Goal: Book appointment/travel/reservation

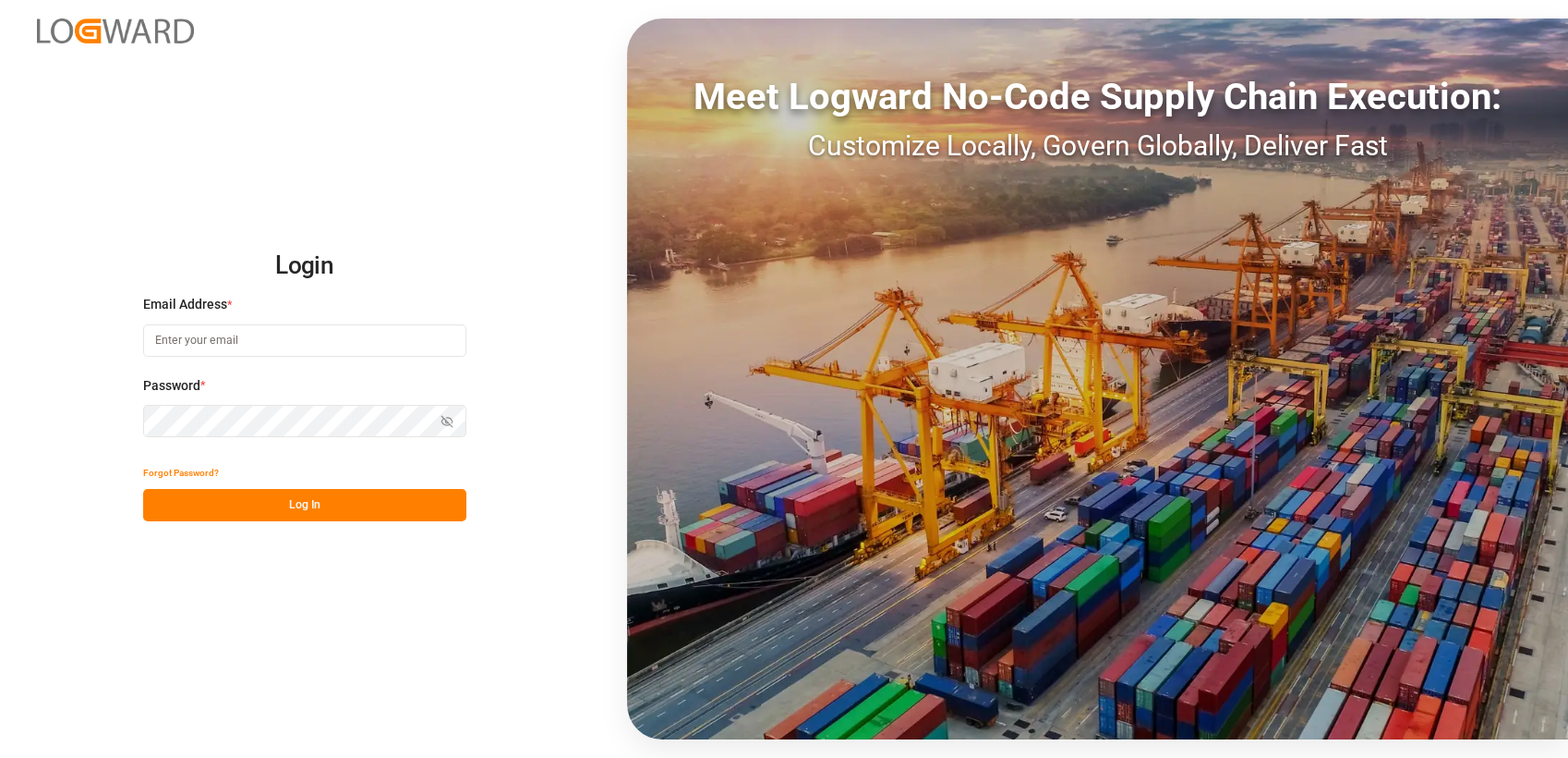
click at [288, 346] on input at bounding box center [305, 340] width 323 height 32
click at [0, 757] on com-1password-button at bounding box center [0, 758] width 0 height 0
type input "vishwas.uk@logward.com"
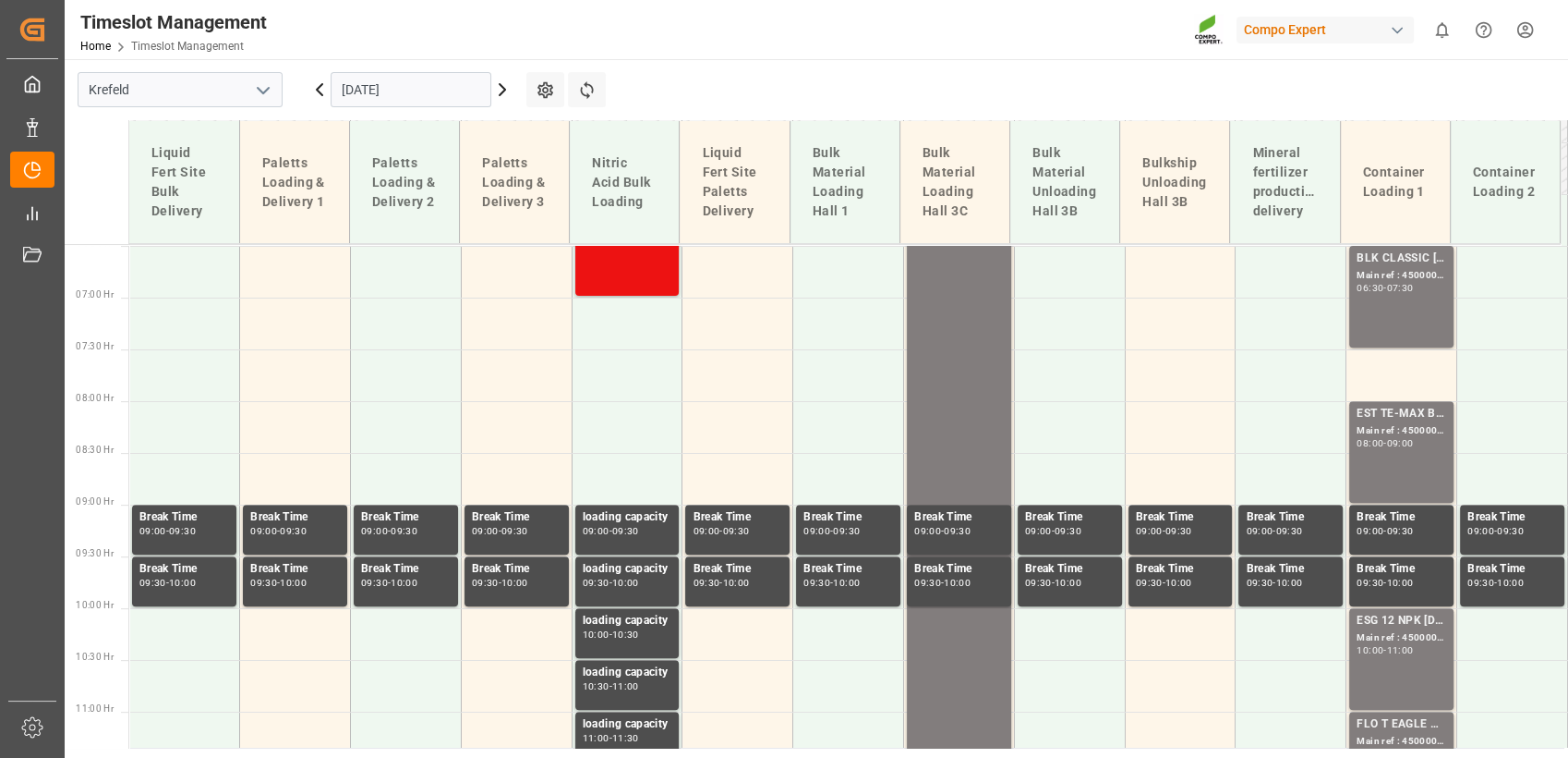
scroll to position [672, 0]
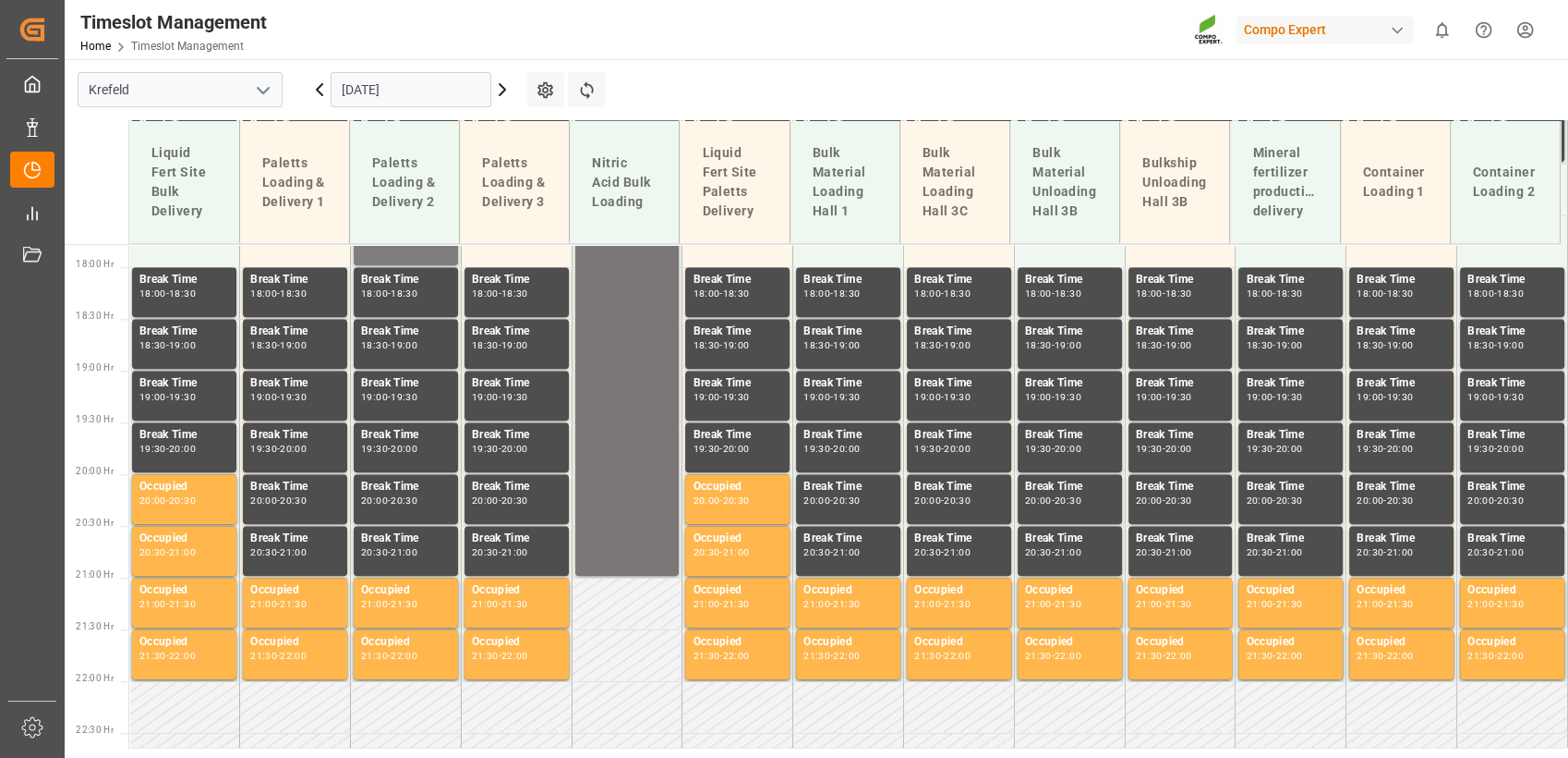
scroll to position [1363, 0]
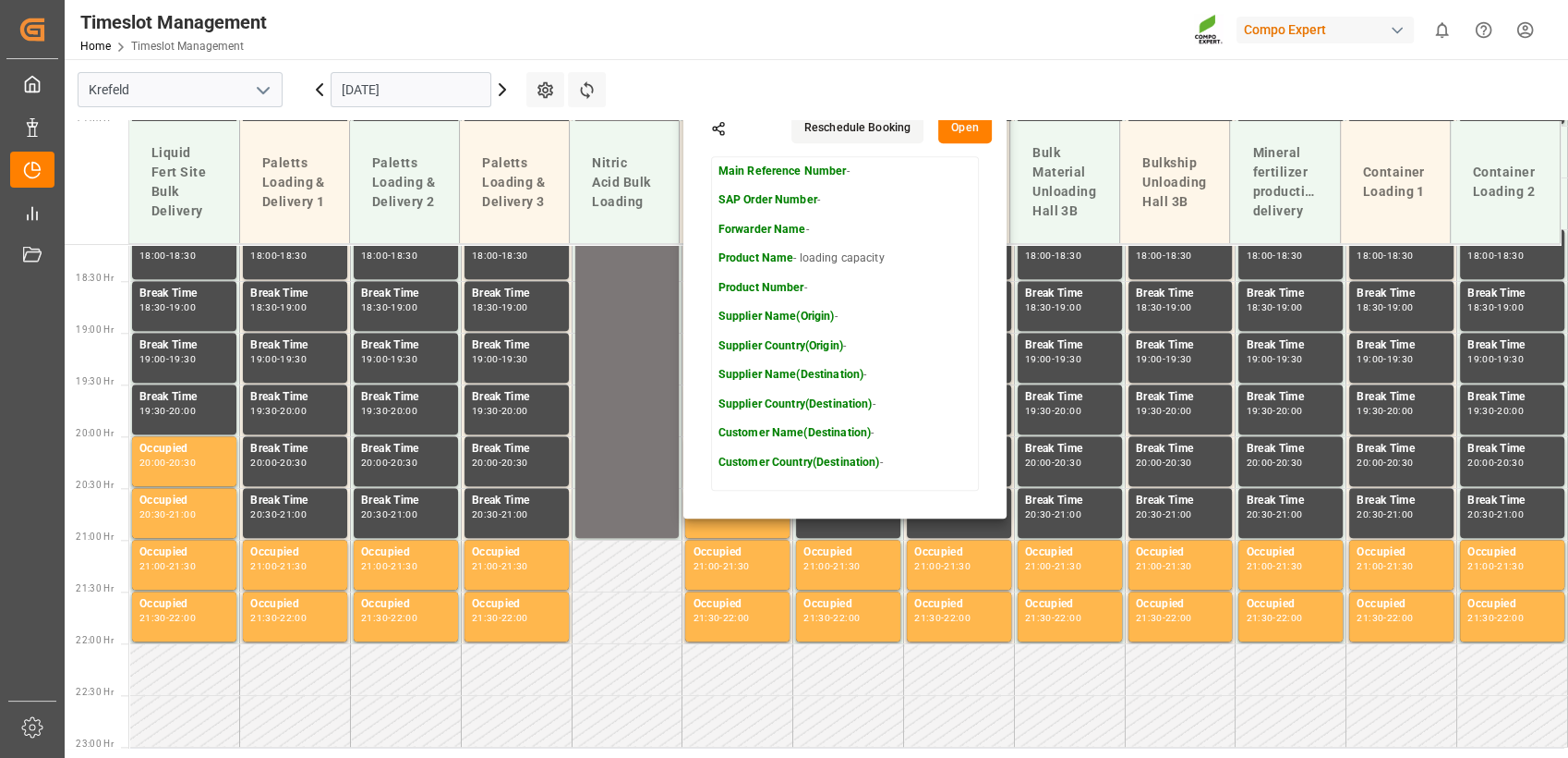
scroll to position [1569, 0]
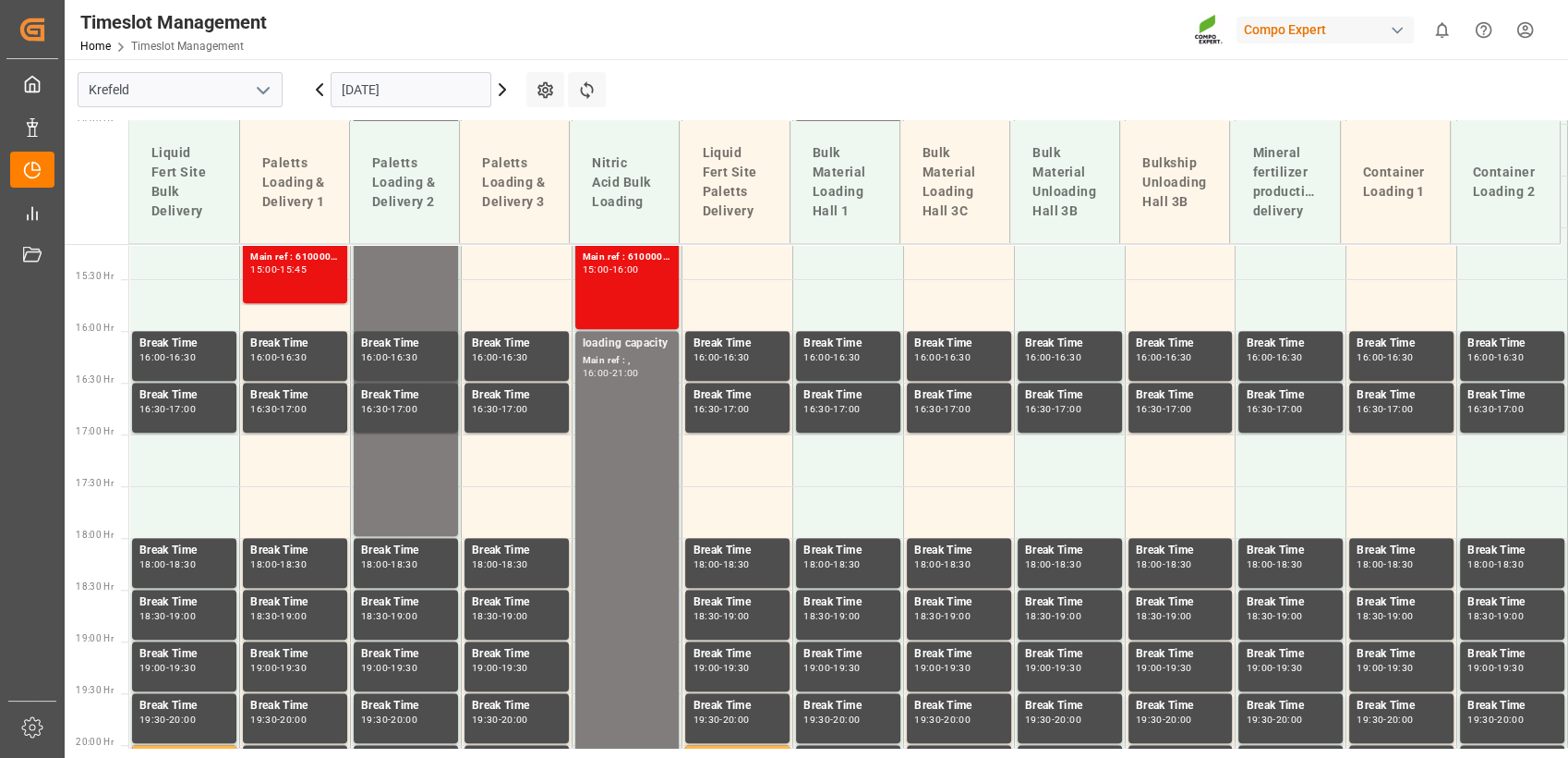
click at [637, 423] on div "loading capacity Main ref : , 16:00 - 21:00" at bounding box center [627, 589] width 90 height 508
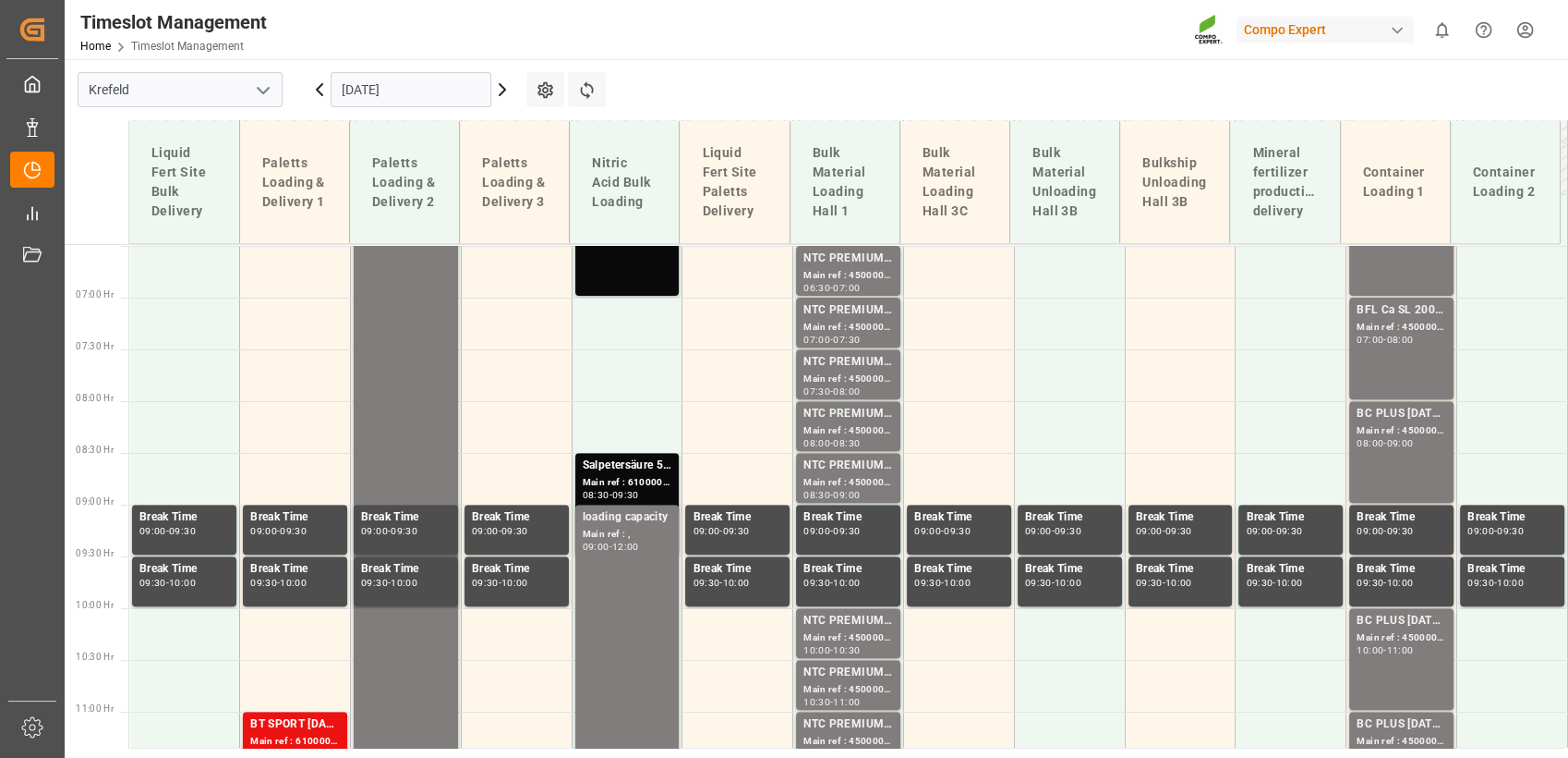
scroll to position [645, 0]
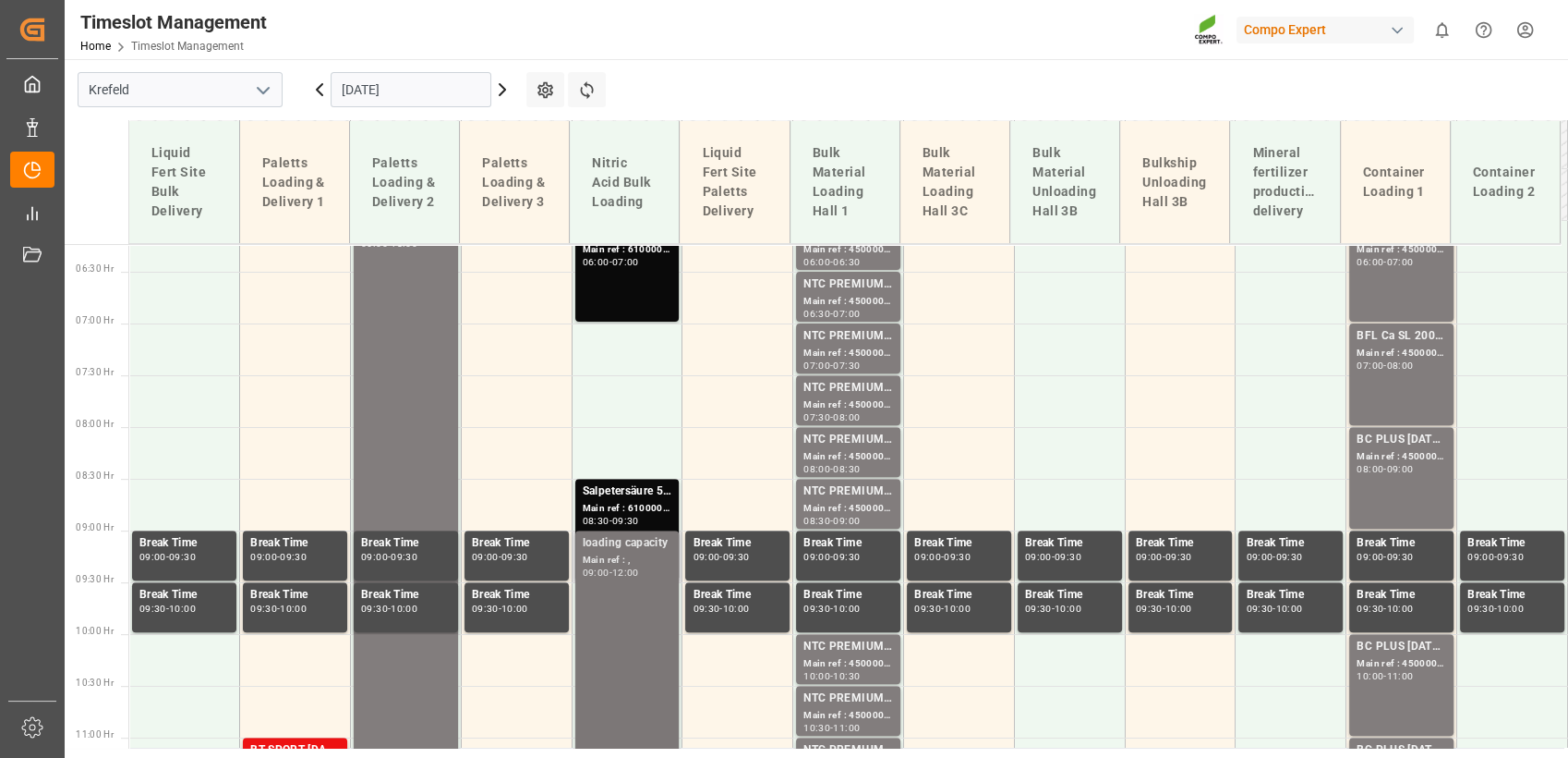
click at [640, 616] on div "loading capacity Main ref : , 09:00 - 12:00" at bounding box center [627, 685] width 90 height 301
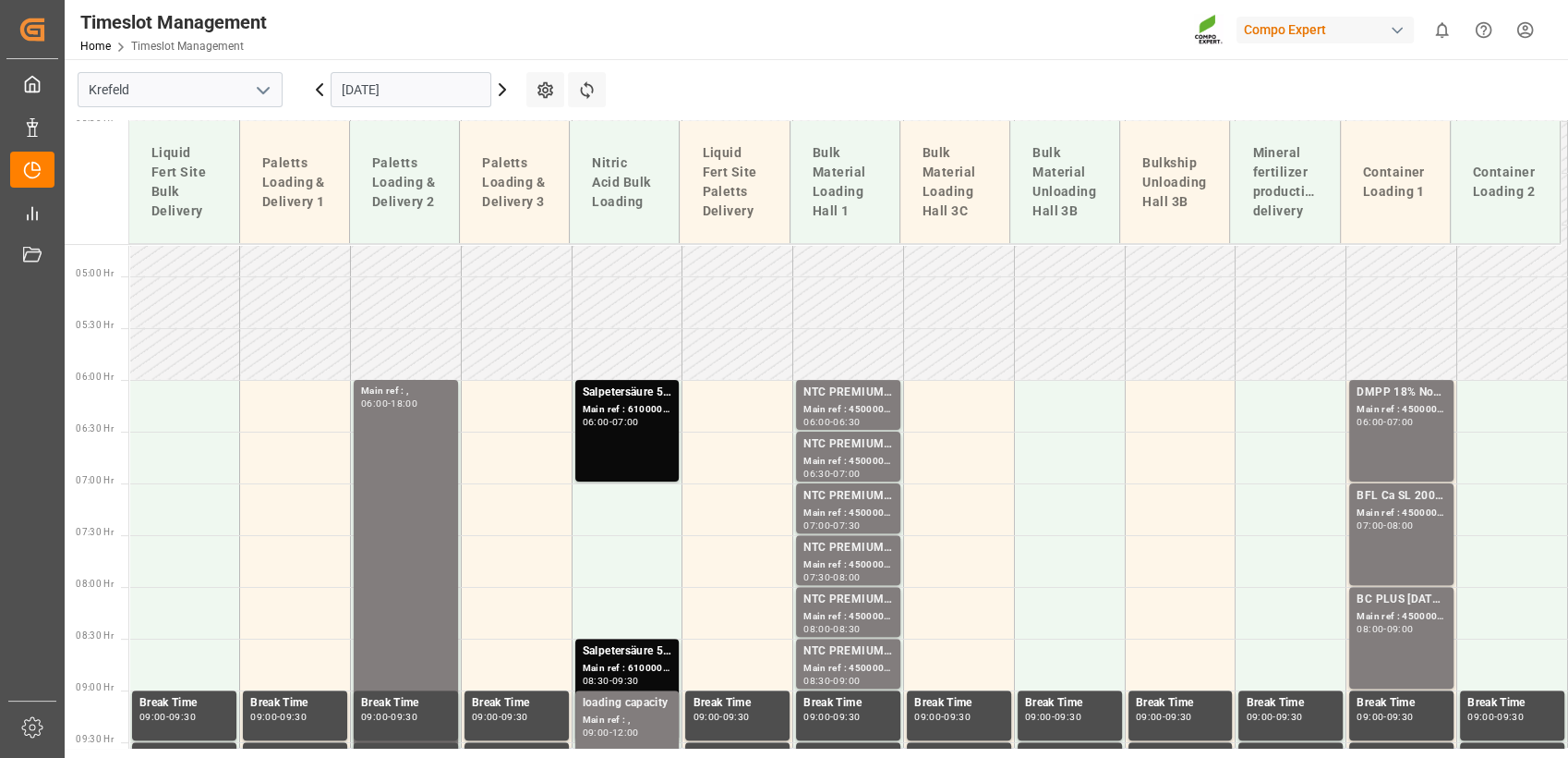
scroll to position [543, 0]
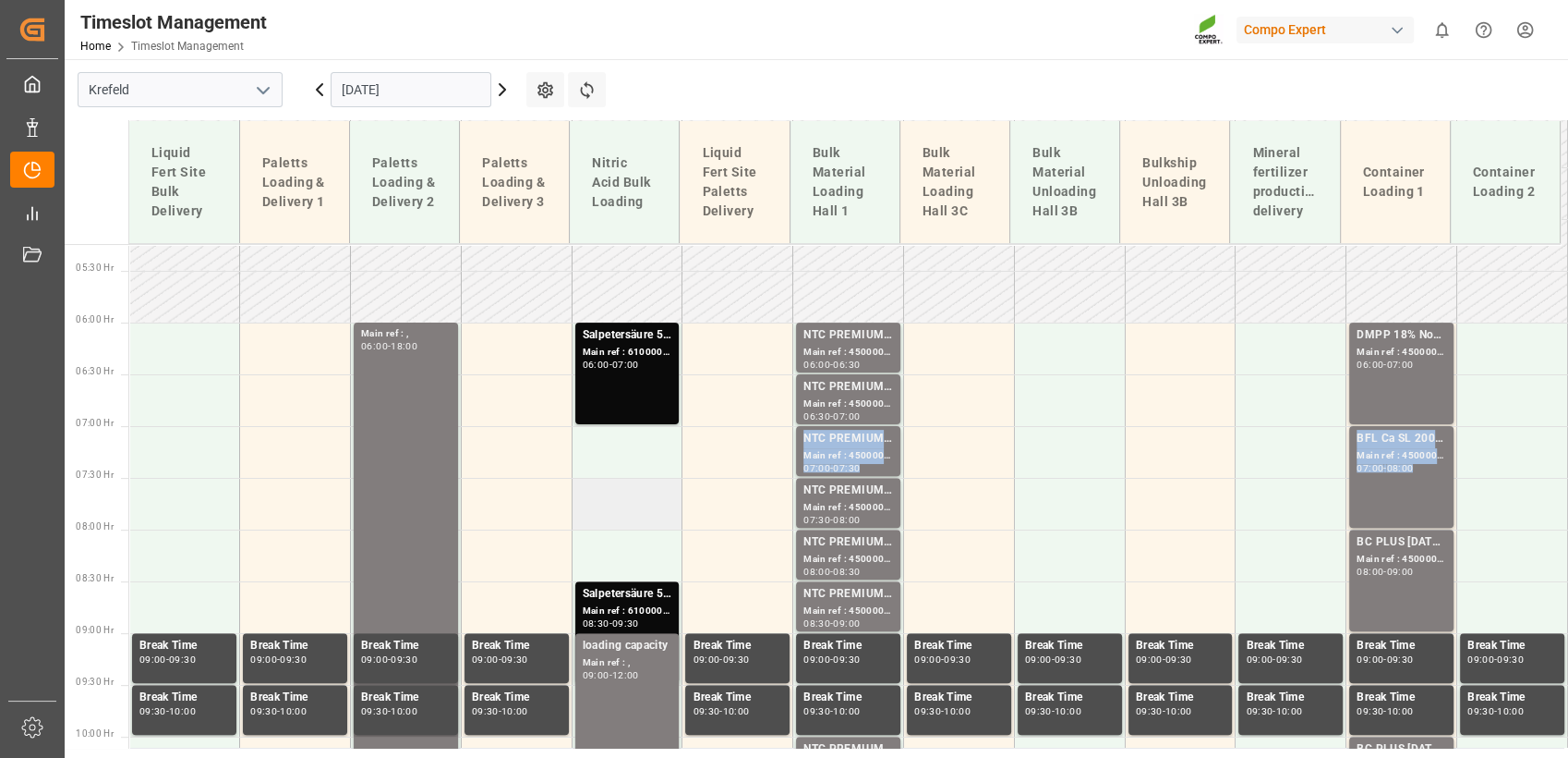
drag, startPoint x: 623, startPoint y: 452, endPoint x: 626, endPoint y: 522, distance: 70.1
drag, startPoint x: 626, startPoint y: 522, endPoint x: 551, endPoint y: 506, distance: 76.7
click at [551, 506] on td at bounding box center [517, 504] width 111 height 52
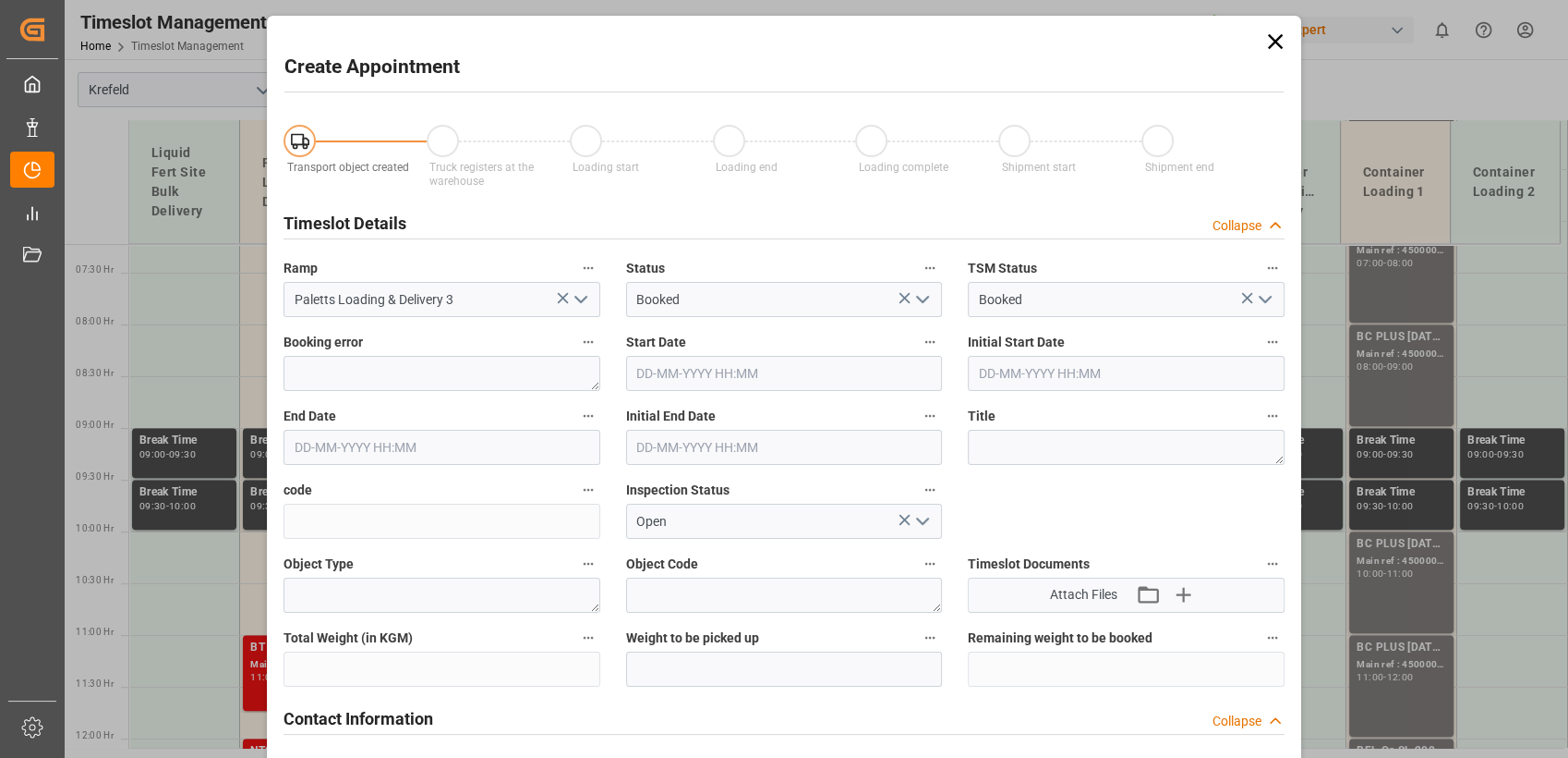
type input "[DATE] 07:30"
type input "[DATE] 08:00"
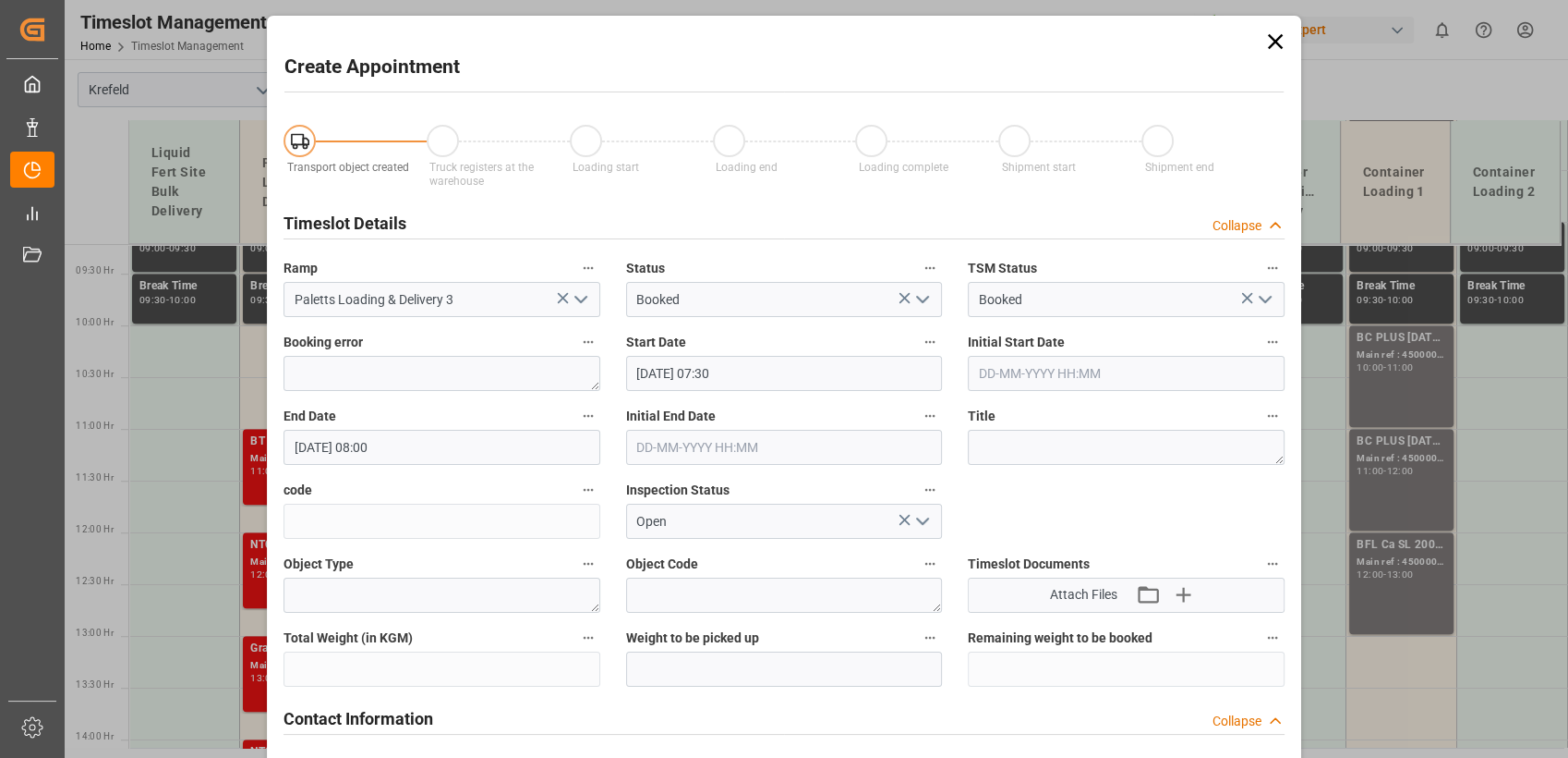
click at [1270, 36] on icon at bounding box center [1275, 42] width 26 height 26
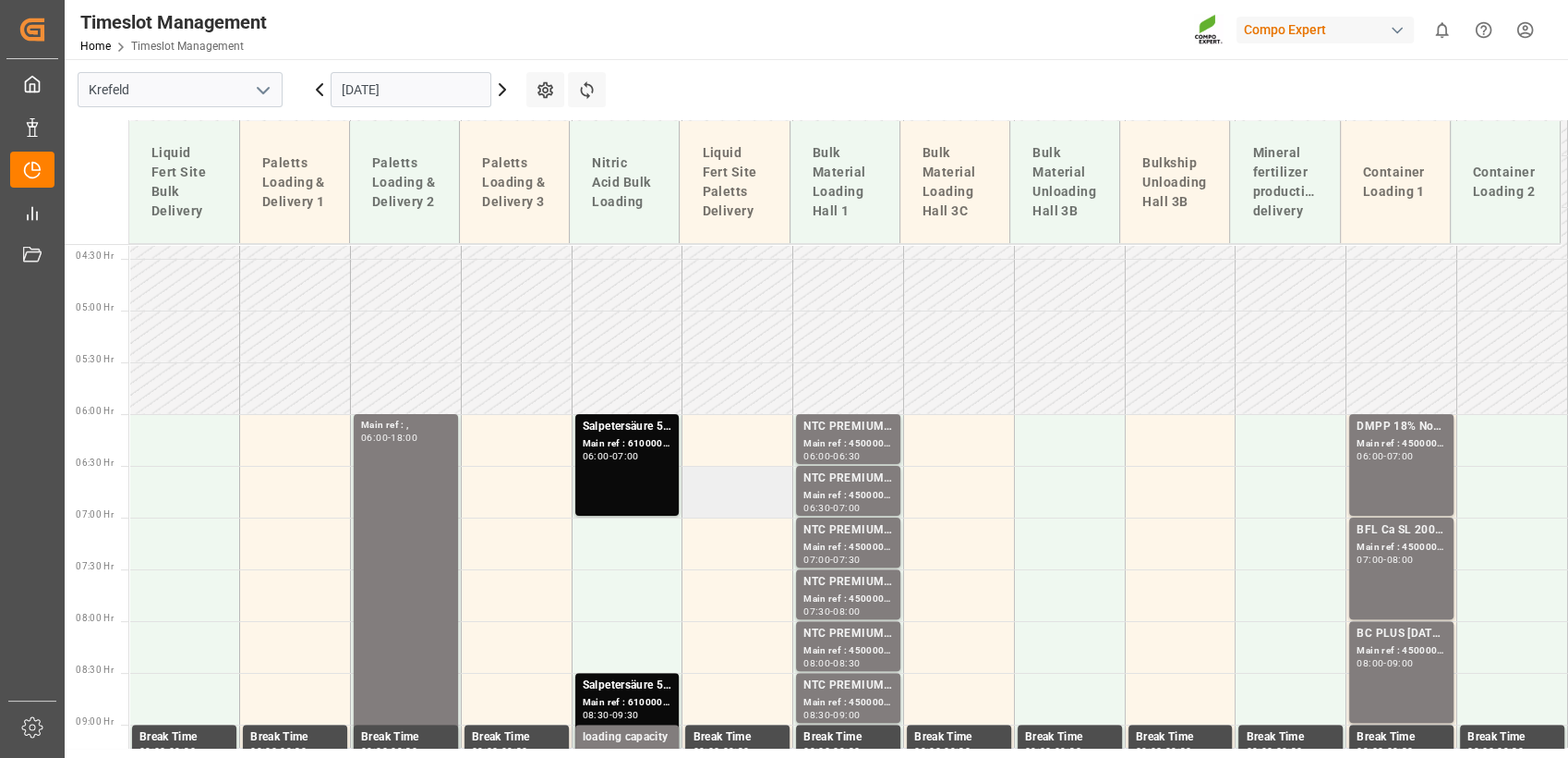
scroll to position [440, 0]
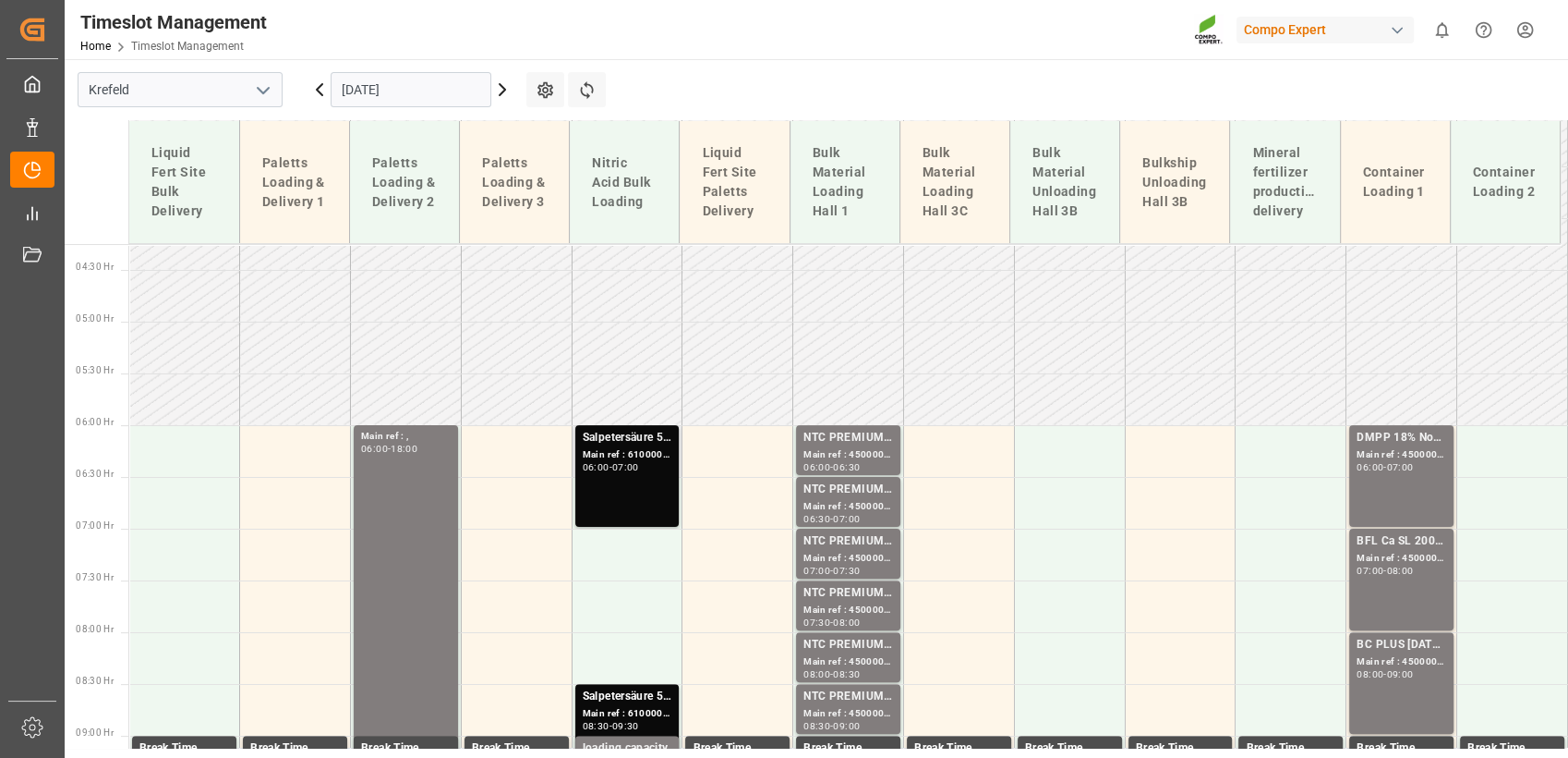
click at [635, 493] on div "Salpetersäure 53 lose Main ref : 6100001521, 2000001338 06:00 - 07:00" at bounding box center [627, 476] width 90 height 94
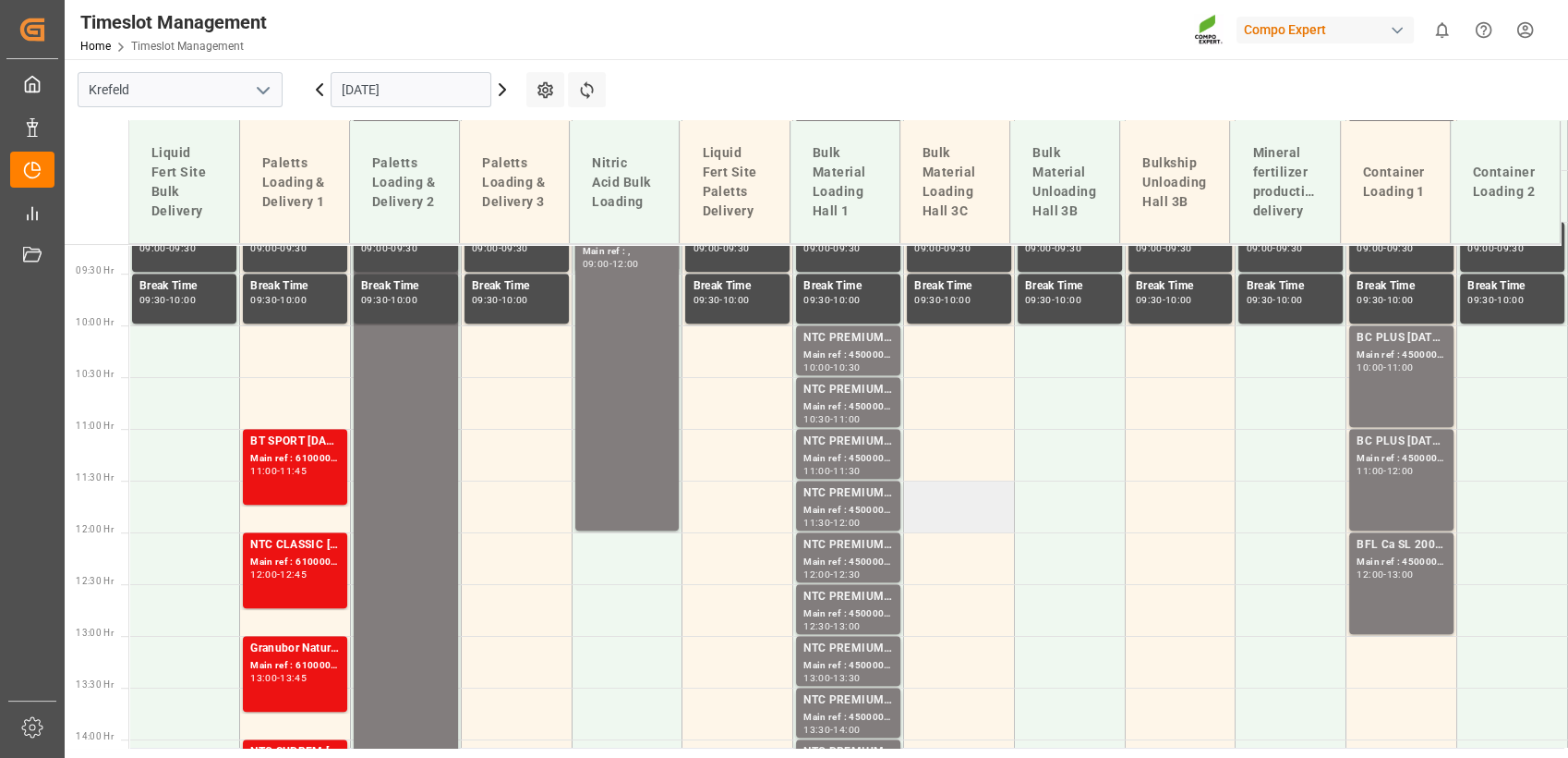
scroll to position [645, 0]
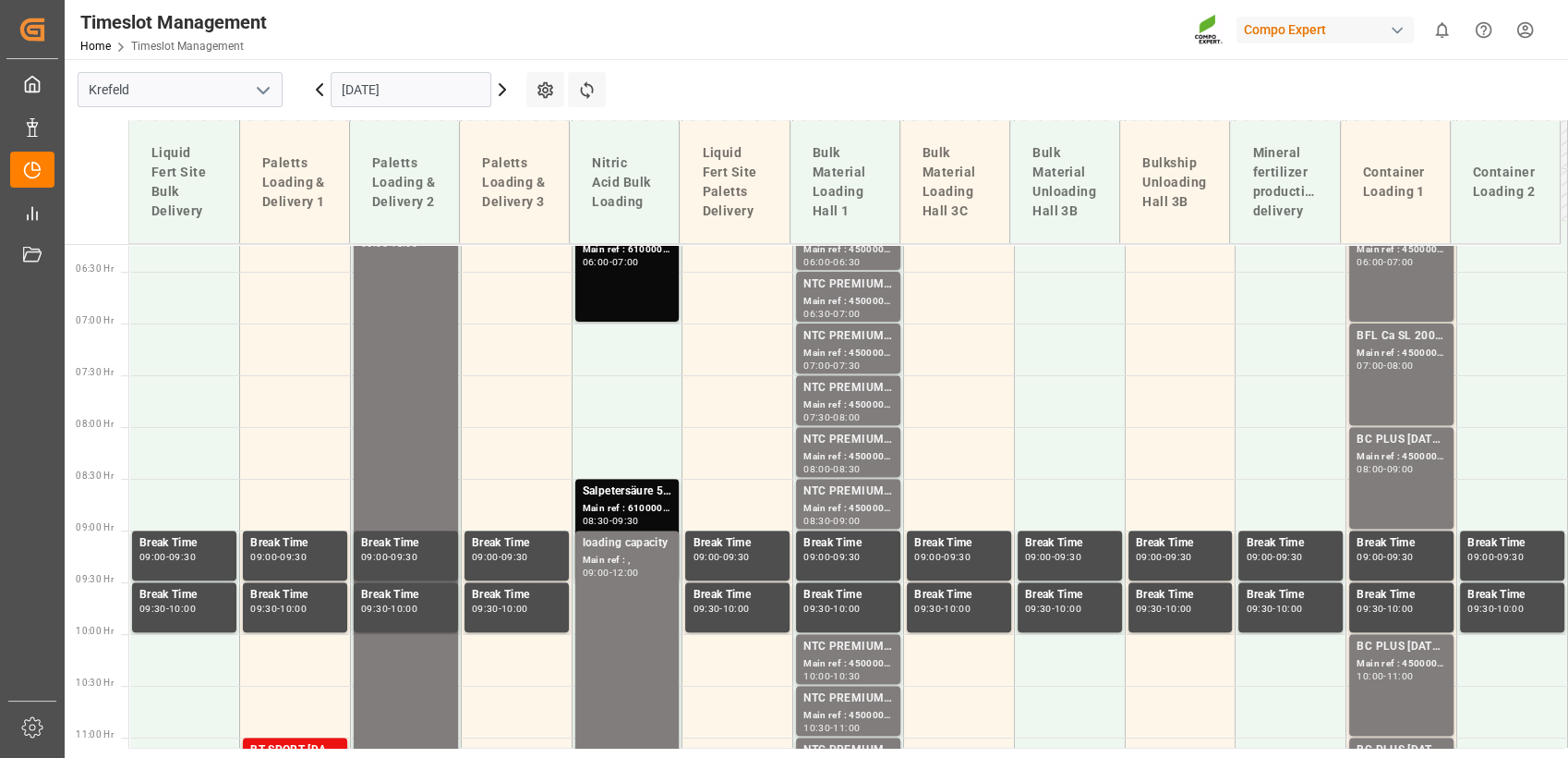
click at [1064, 63] on main "Krefeld [DATE] Settings Refresh Time Slots Liquid Fert Site Bulk Delivery Palet…" at bounding box center [814, 403] width 1500 height 689
